Goal: Task Accomplishment & Management: Manage account settings

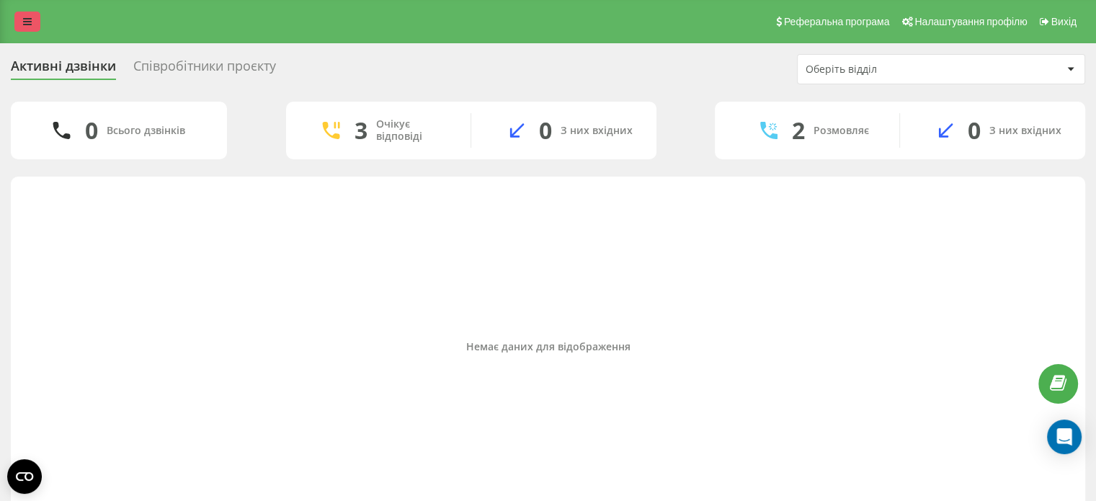
click at [38, 20] on link at bounding box center [27, 22] width 26 height 20
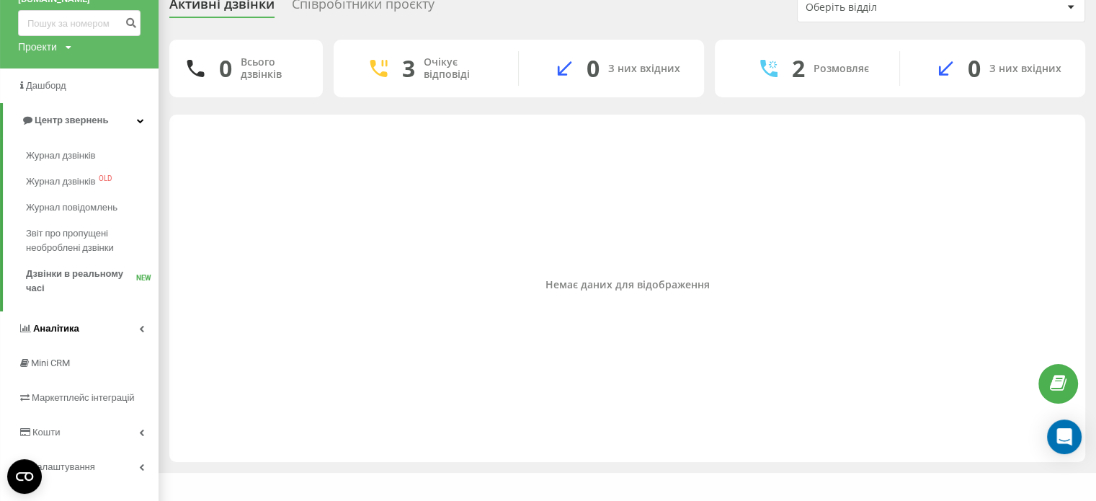
scroll to position [81, 0]
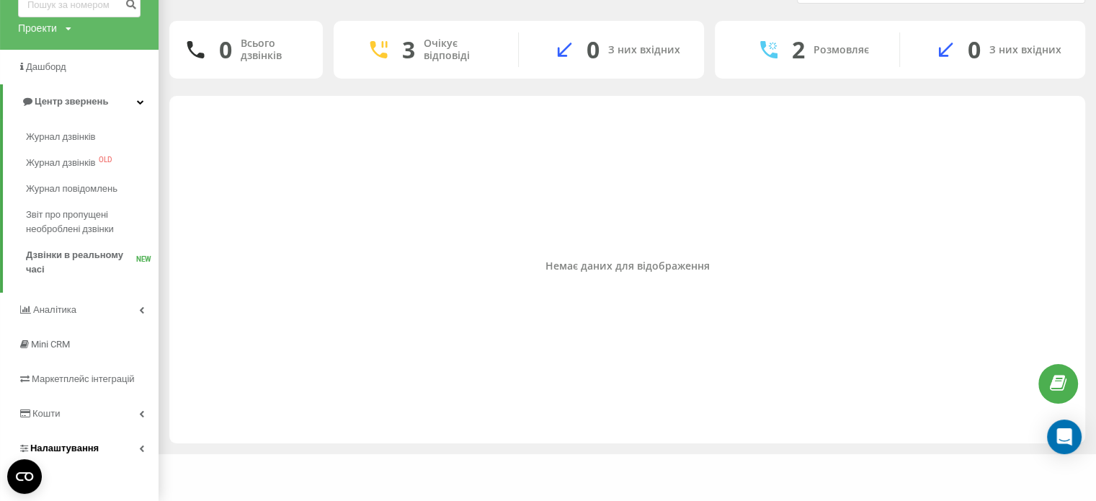
click at [131, 442] on link "Налаштування" at bounding box center [79, 448] width 158 height 35
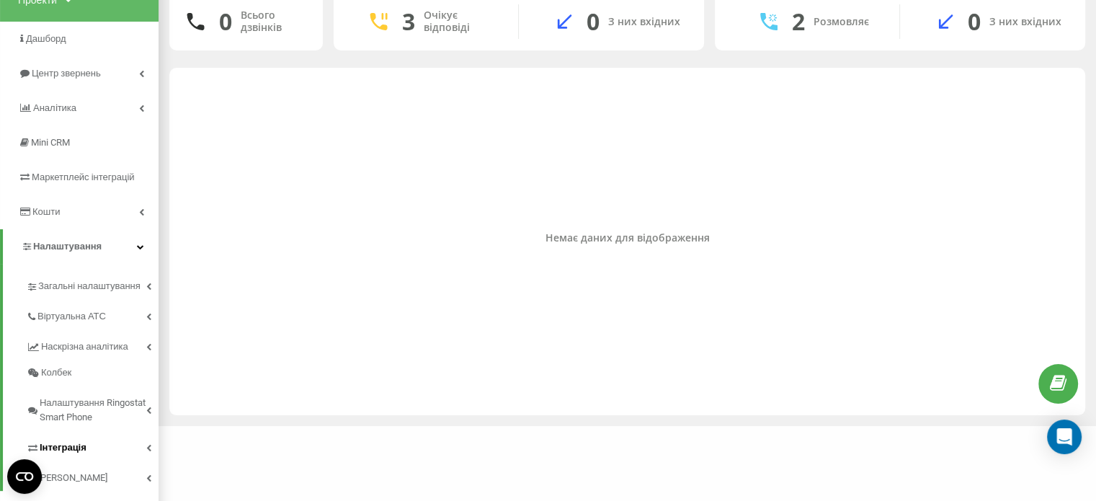
scroll to position [135, 0]
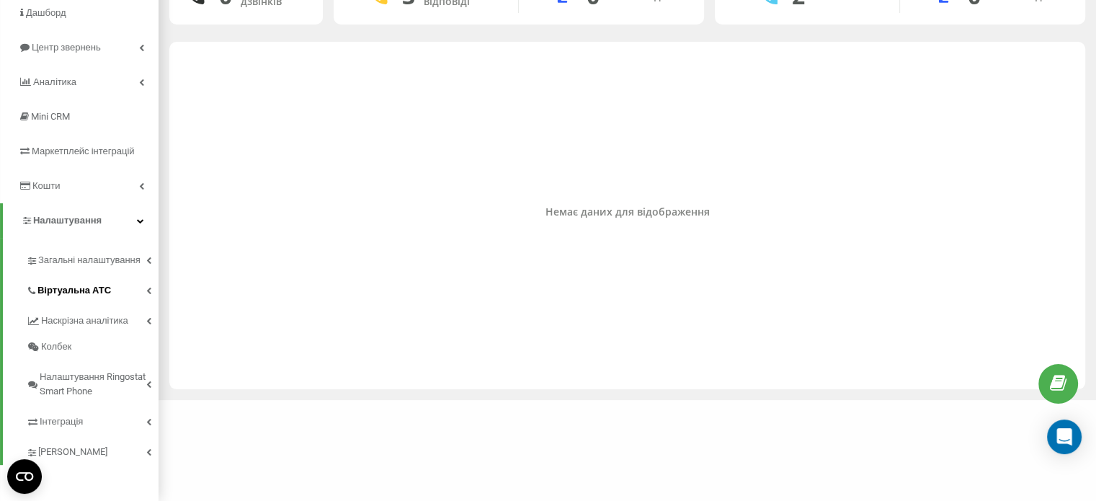
click at [121, 285] on link "Віртуальна АТС" at bounding box center [92, 288] width 133 height 30
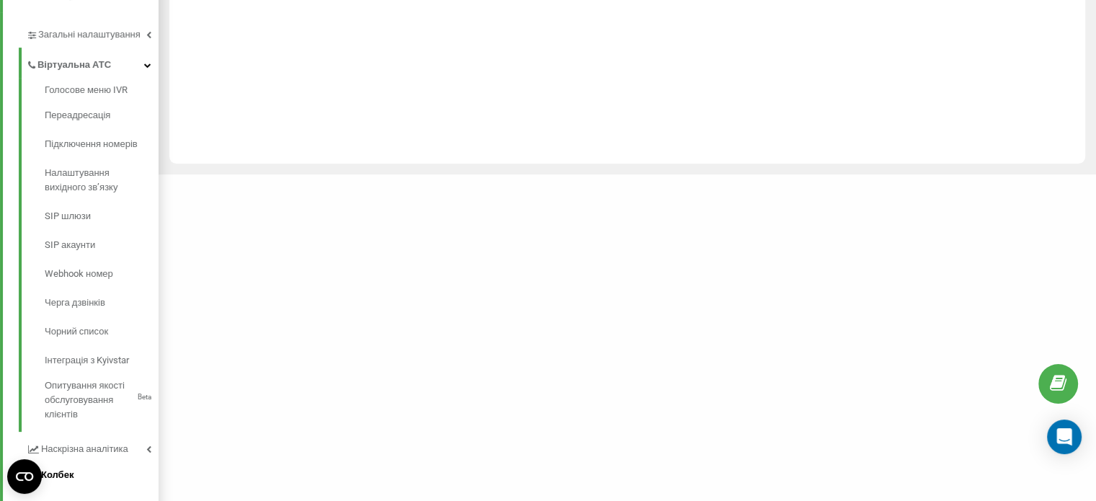
scroll to position [488, 0]
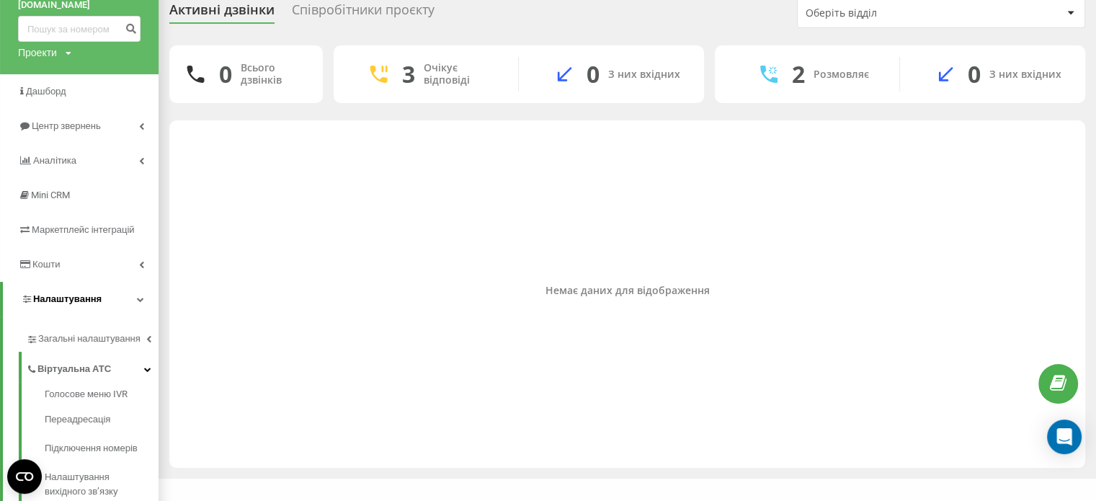
click at [143, 305] on link "Налаштування" at bounding box center [81, 299] width 156 height 35
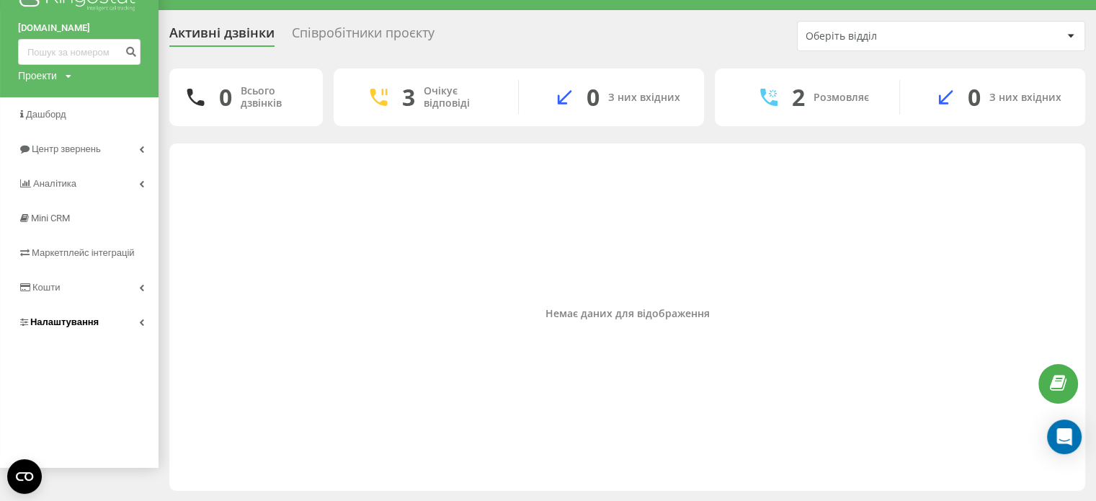
click at [140, 318] on icon at bounding box center [141, 321] width 5 height 7
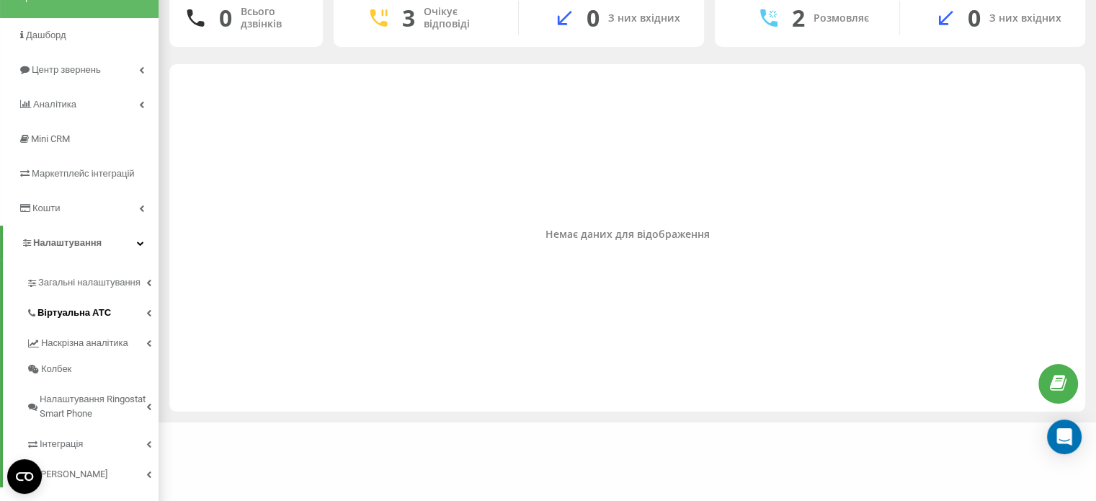
scroll to position [135, 0]
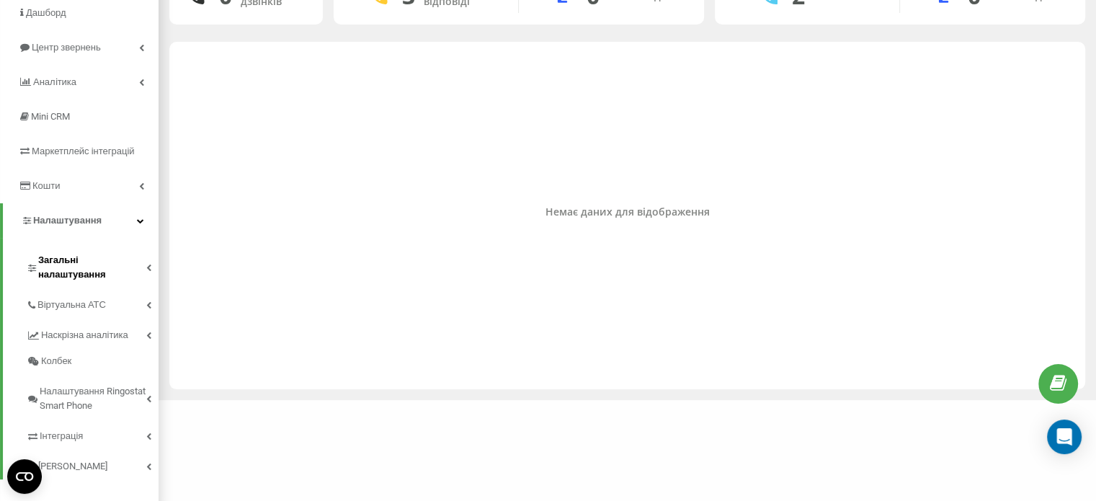
click at [134, 255] on span "Загальні налаштування" at bounding box center [92, 267] width 108 height 29
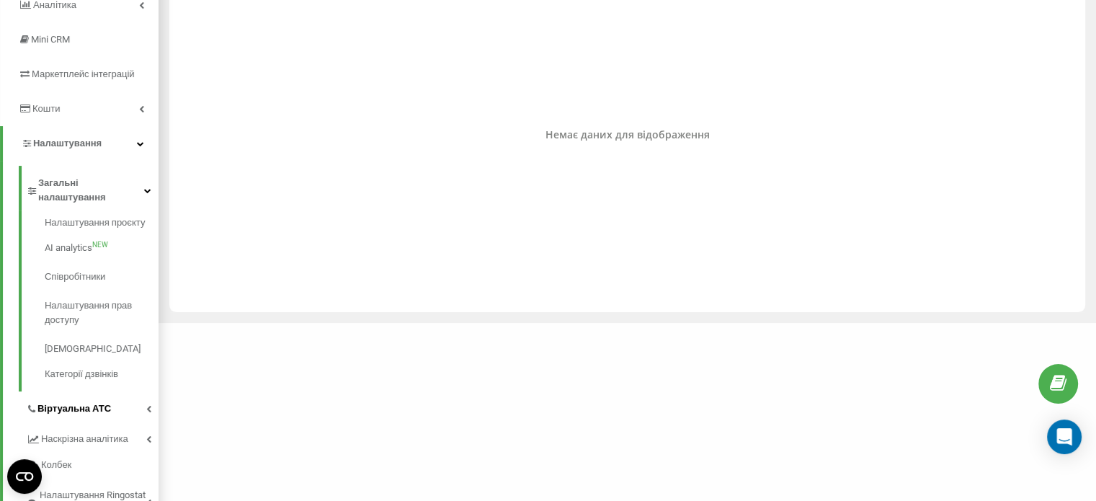
scroll to position [315, 0]
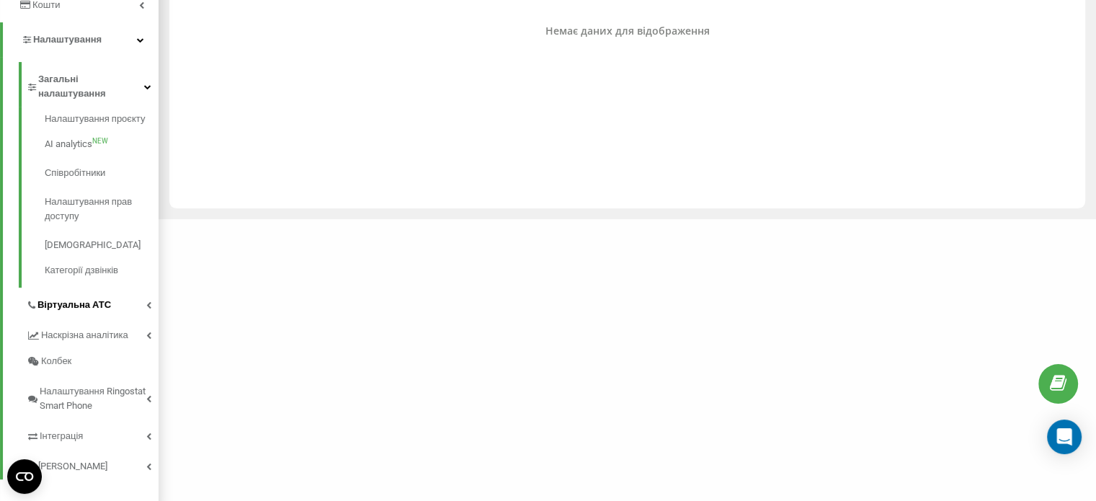
click at [144, 292] on link "Віртуальна АТС" at bounding box center [92, 302] width 133 height 30
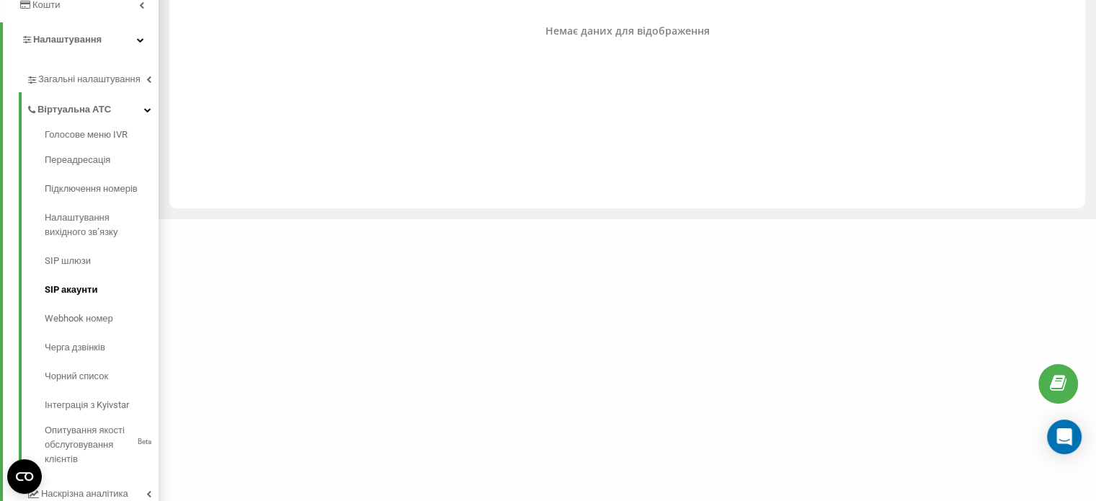
scroll to position [488, 0]
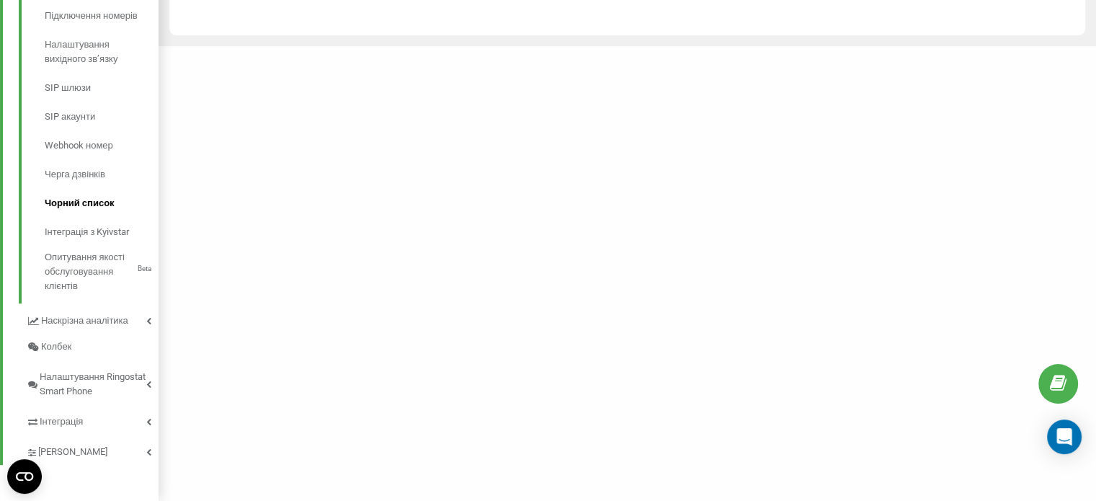
click at [107, 207] on span "Чорний список" at bounding box center [80, 203] width 70 height 14
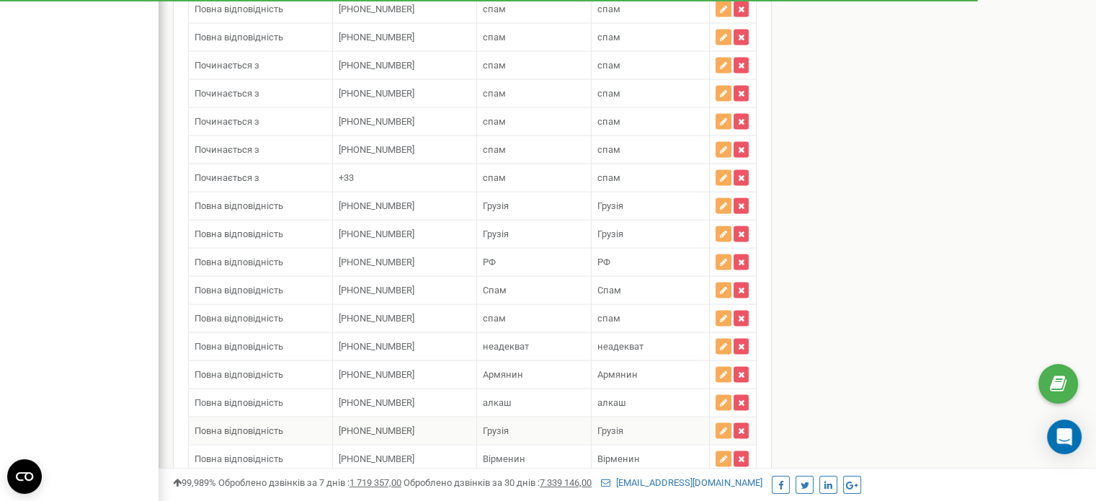
scroll to position [2958, 0]
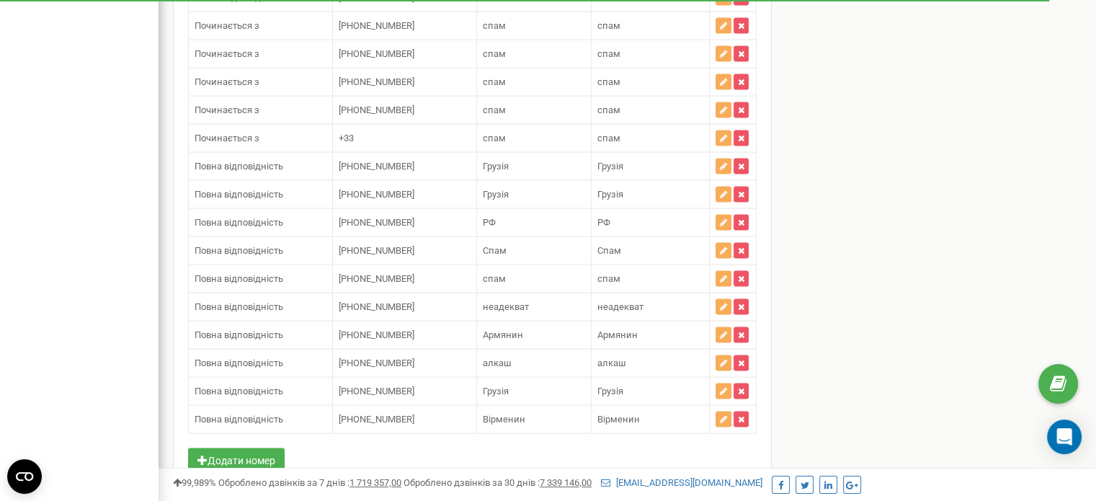
click at [223, 448] on button "Додати номер" at bounding box center [236, 460] width 97 height 24
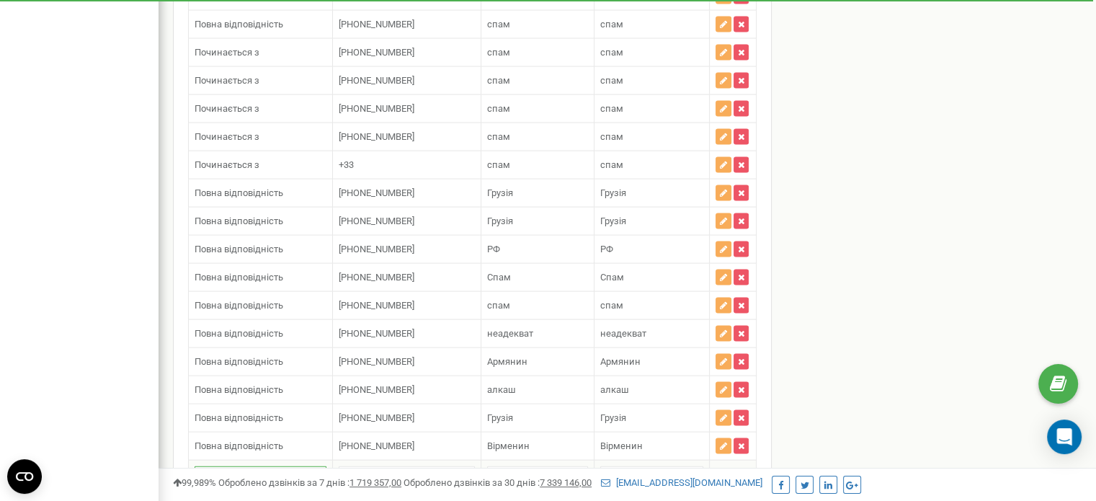
click at [317, 466] on select "Повна відповідність Починається з" at bounding box center [260, 478] width 132 height 24
click at [194, 466] on select "Повна відповідність Починається з" at bounding box center [260, 478] width 132 height 24
click at [403, 466] on input "text" at bounding box center [407, 478] width 136 height 24
paste input "+48788966681"
type input "+48788966681"
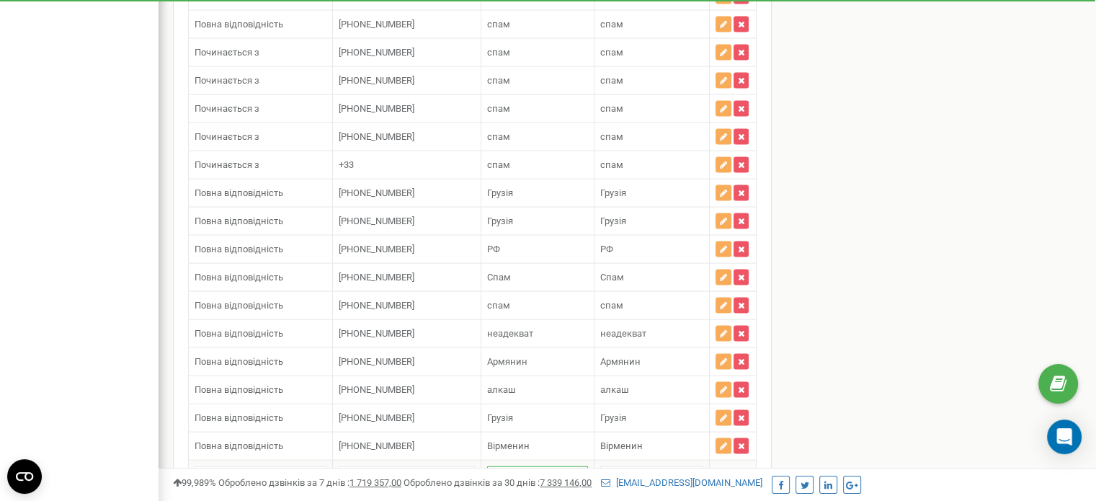
click at [550, 466] on input "text" at bounding box center [537, 478] width 101 height 24
type input "грузія"
click at [666, 466] on input "text" at bounding box center [651, 478] width 103 height 24
type input "грузія"
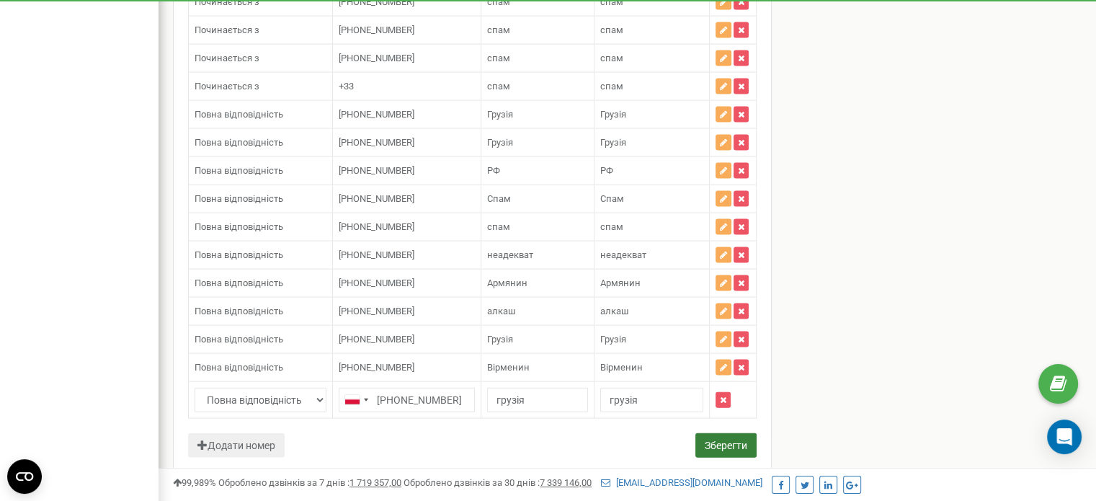
click at [712, 433] on button "Зберегти" at bounding box center [725, 445] width 61 height 24
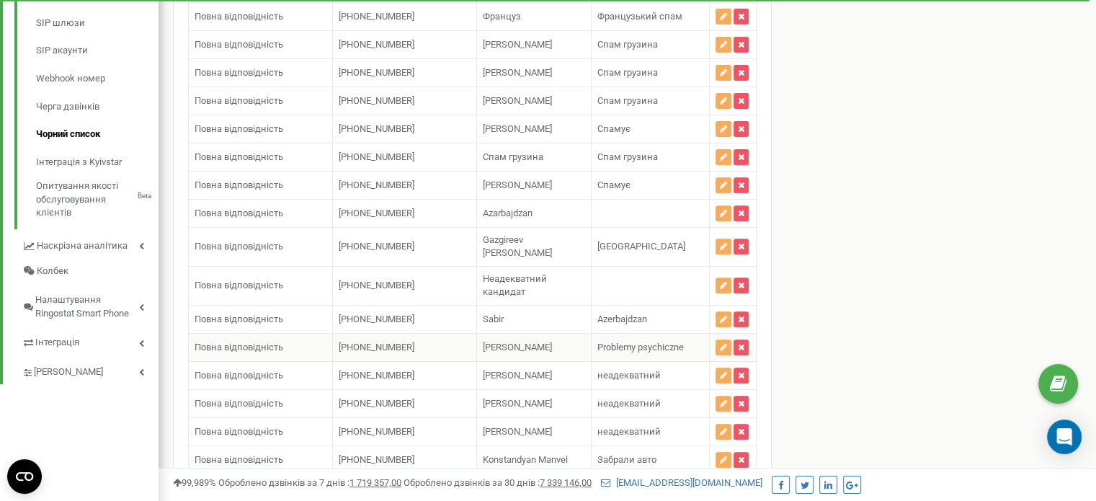
scroll to position [648, 0]
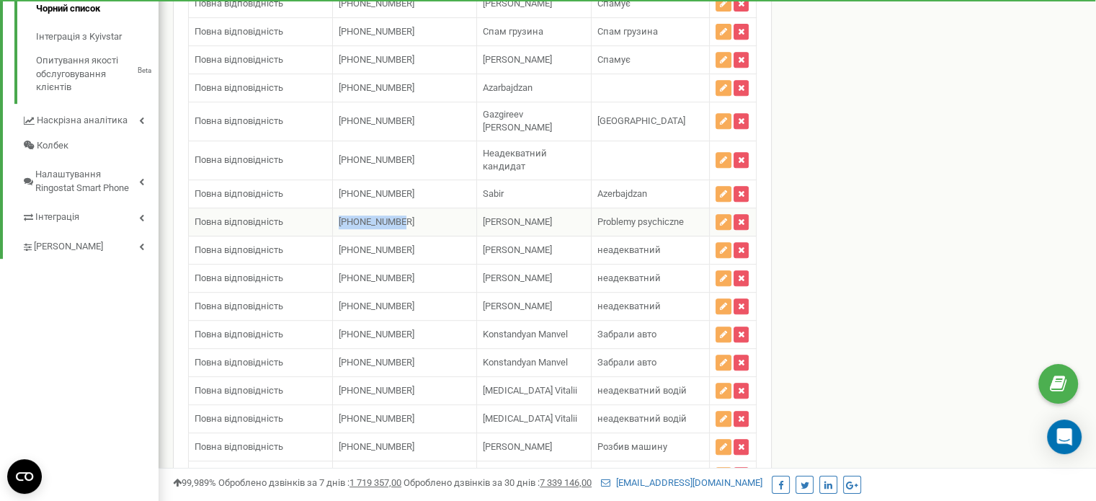
drag, startPoint x: 413, startPoint y: 210, endPoint x: 338, endPoint y: 213, distance: 75.7
click at [338, 213] on td "+48507975060 +48507975060" at bounding box center [405, 222] width 144 height 28
